Goal: Information Seeking & Learning: Learn about a topic

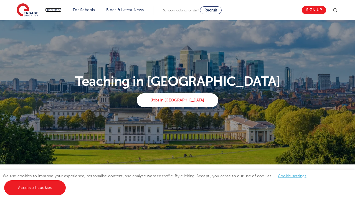
click at [51, 10] on link "Find jobs" at bounding box center [53, 10] width 16 height 4
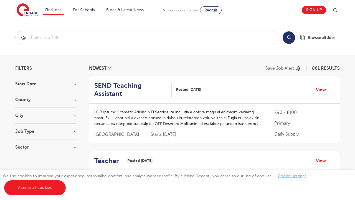
click at [0, 0] on link "Teaching Assistant Apprenticeship" at bounding box center [0, 0] width 0 height 0
click at [40, 38] on input "search" at bounding box center [147, 37] width 263 height 12
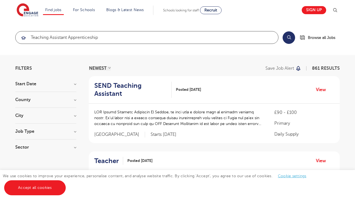
click button "Submit" at bounding box center [0, 0] width 0 height 0
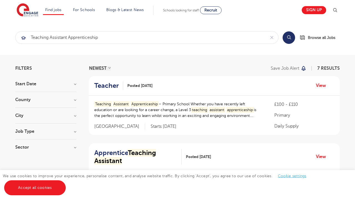
click at [42, 100] on h3 "County" at bounding box center [45, 99] width 61 height 4
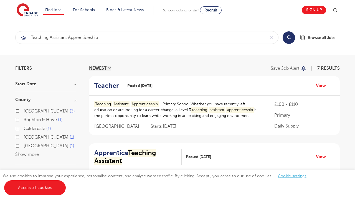
click at [45, 100] on h3 "County" at bounding box center [45, 99] width 61 height 4
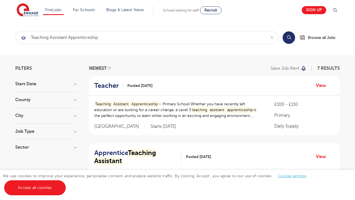
click at [44, 117] on h3 "City" at bounding box center [45, 115] width 61 height 4
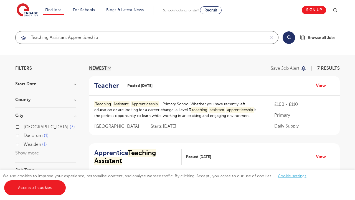
click at [135, 38] on input "Teaching Assistant Apprenticeship" at bounding box center [141, 37] width 250 height 12
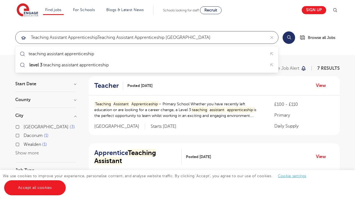
click button "Submit" at bounding box center [0, 0] width 0 height 0
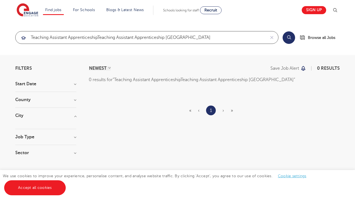
click at [133, 38] on input "Teaching Assistant ApprenticeshipTeaching Assistant Apprenticeship London" at bounding box center [141, 37] width 250 height 12
type input "Teaching Assistant ApprenticeshipTeaching AssistanTeaching Assistant Apprentice…"
click button "Submit" at bounding box center [0, 0] width 0 height 0
